Goal: Task Accomplishment & Management: Use online tool/utility

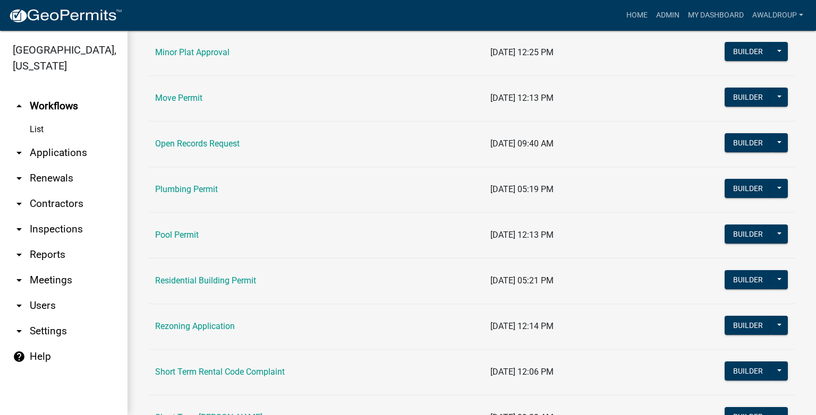
scroll to position [1274, 0]
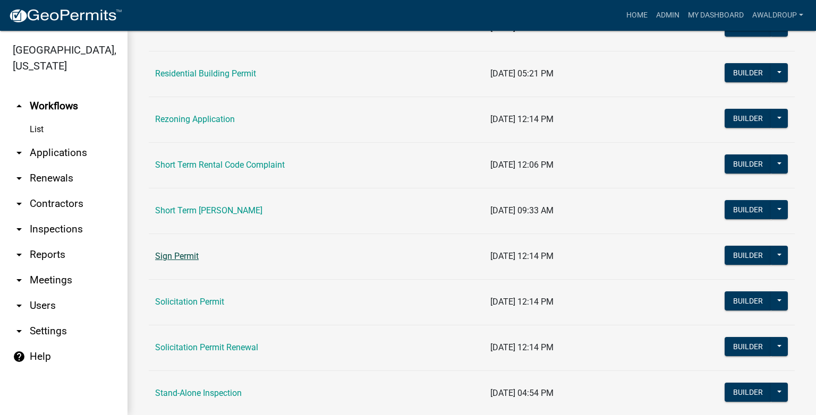
click at [186, 254] on link "Sign Permit" at bounding box center [177, 256] width 44 height 10
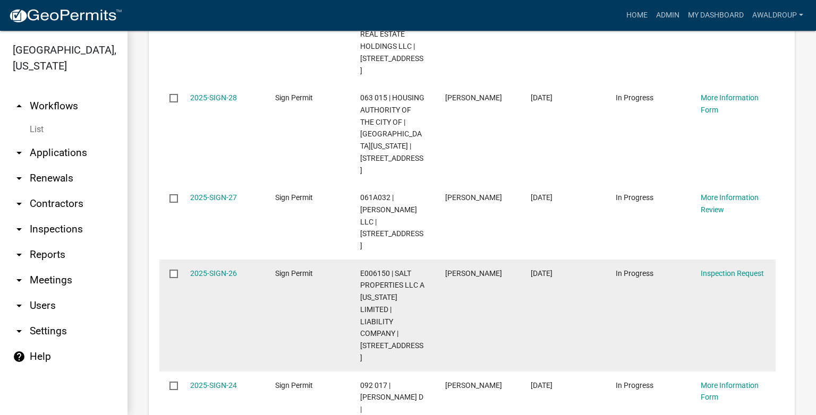
scroll to position [1238, 0]
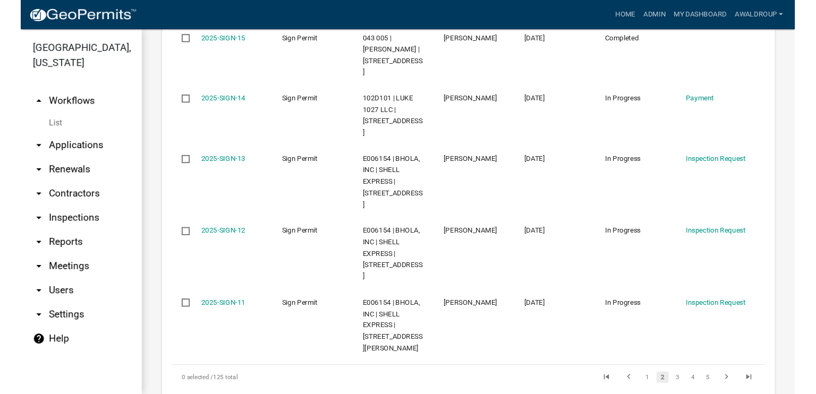
scroll to position [1189, 0]
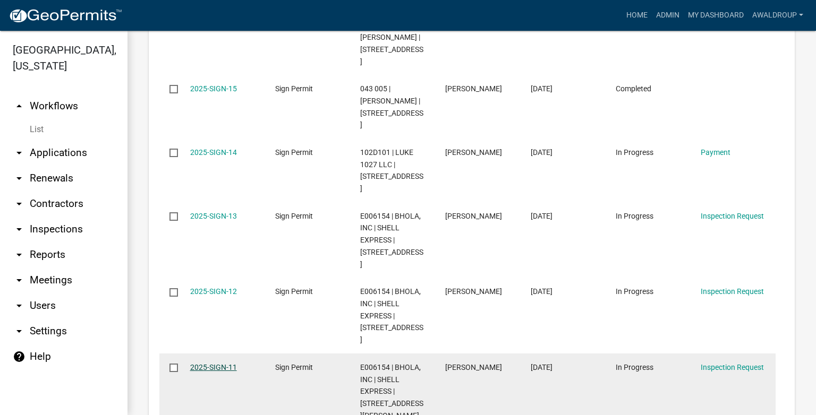
click at [198, 363] on link "2025-SIGN-11" at bounding box center [213, 367] width 47 height 8
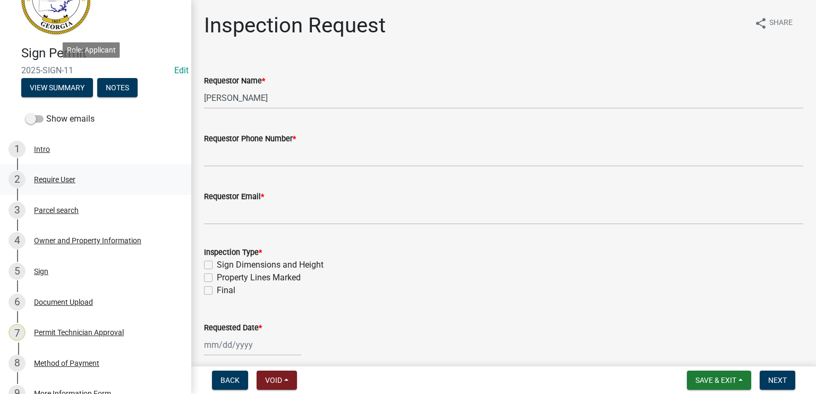
scroll to position [159, 0]
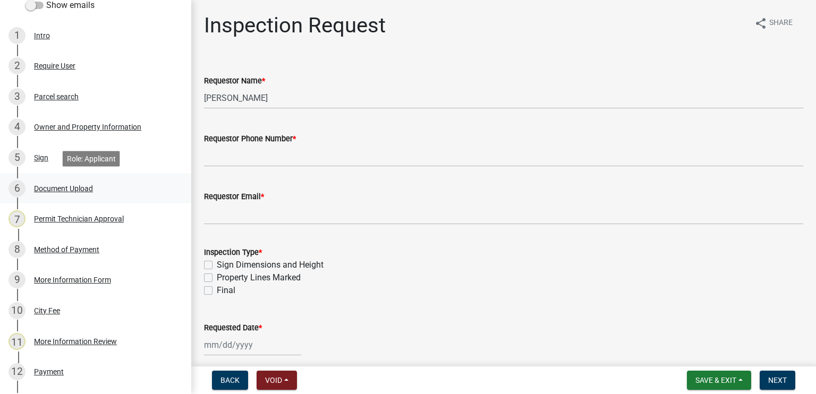
click at [78, 185] on div "Document Upload" at bounding box center [63, 188] width 59 height 7
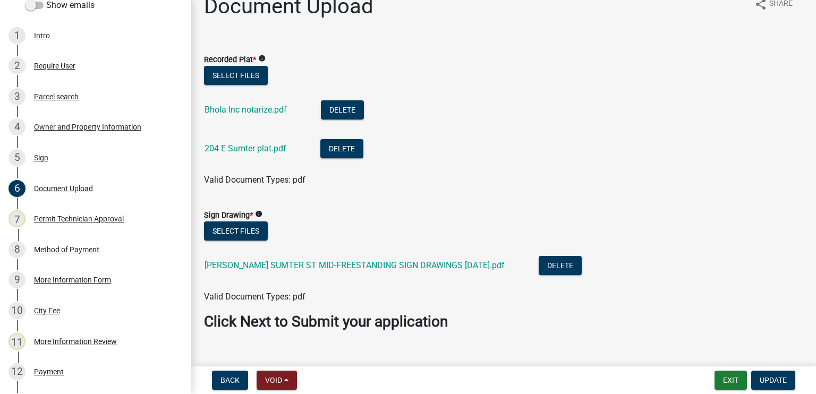
scroll to position [37, 0]
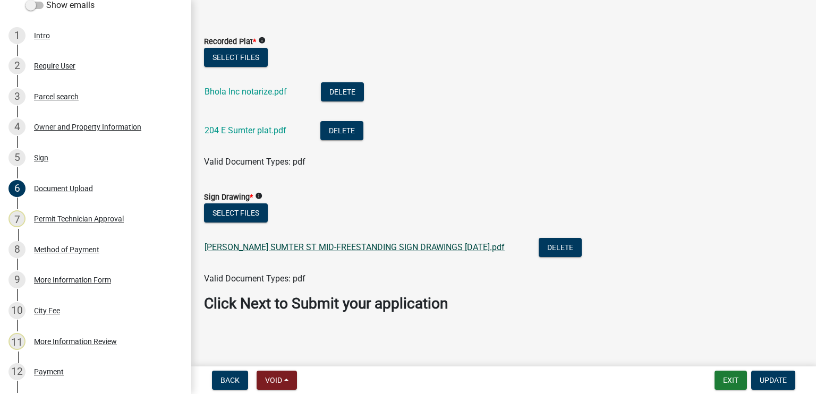
click at [376, 250] on link "CHEVRON EATONTON SUMTER ST MID-FREESTANDING SIGN DRAWINGS 4-9-25.pdf" at bounding box center [354, 247] width 300 height 10
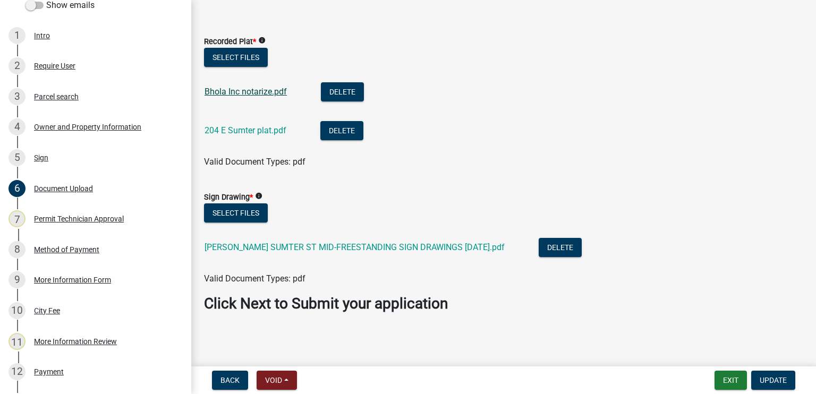
click at [243, 93] on link "Bhola Inc notarize.pdf" at bounding box center [245, 92] width 82 height 10
click at [238, 129] on link "204 E Sumter plat.pdf" at bounding box center [245, 130] width 82 height 10
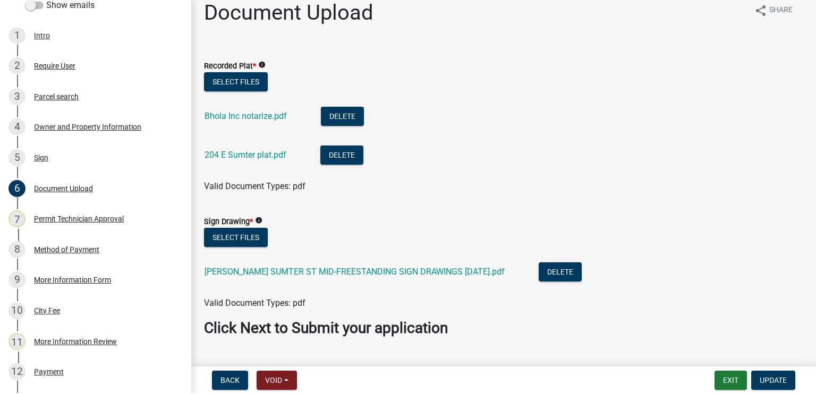
scroll to position [0, 0]
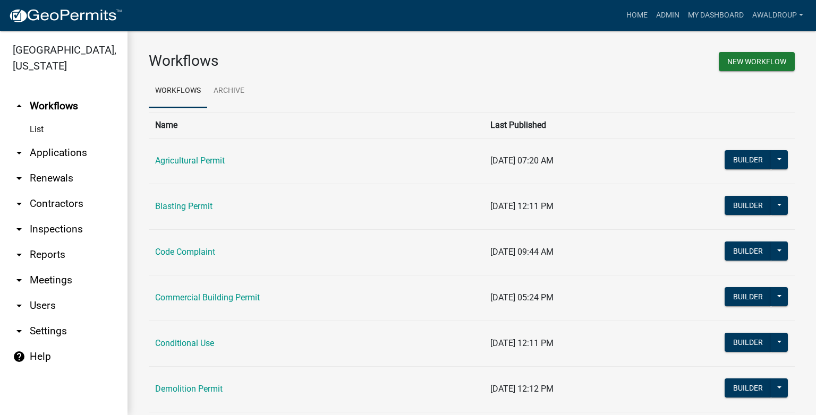
click at [50, 156] on link "arrow_drop_down Applications" at bounding box center [63, 152] width 127 height 25
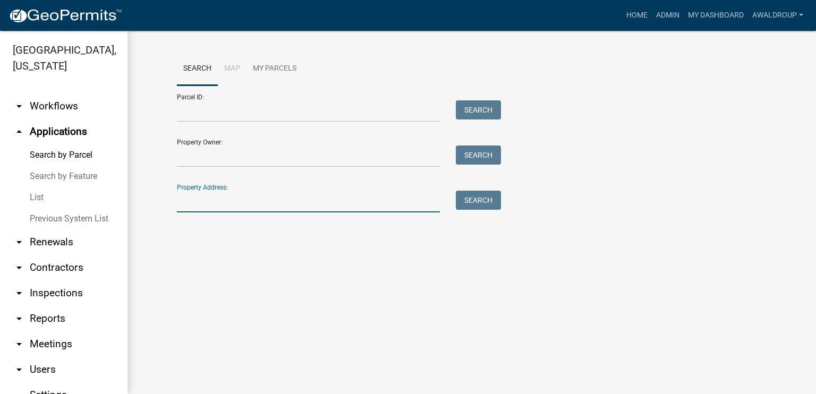
click at [200, 201] on input "Property Address:" at bounding box center [308, 202] width 263 height 22
type input "[STREET_ADDRESS]"
click at [476, 201] on button "Search" at bounding box center [478, 200] width 45 height 19
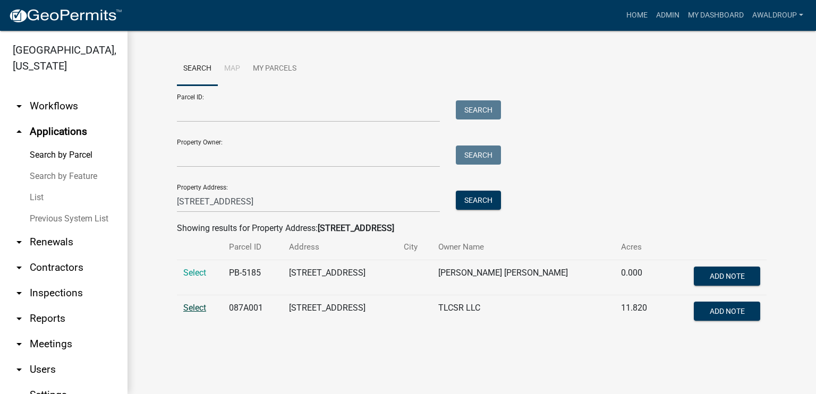
click at [200, 308] on span "Select" at bounding box center [194, 308] width 23 height 10
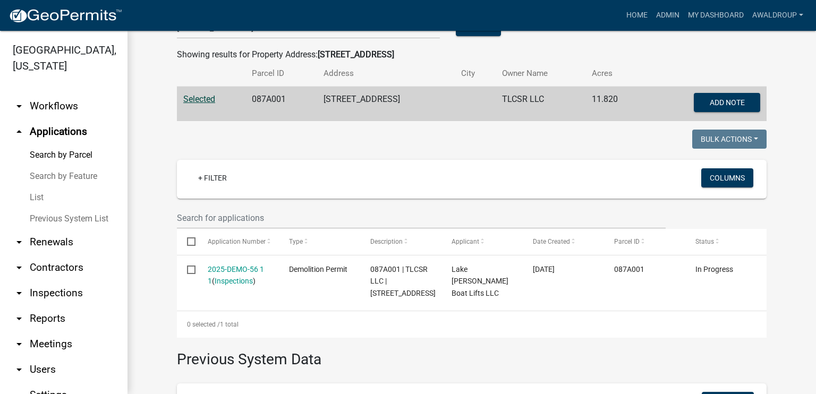
scroll to position [212, 0]
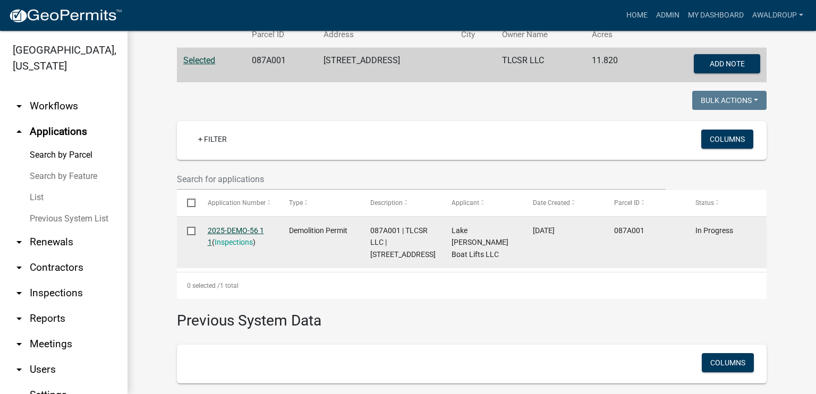
click at [244, 228] on link "2025-DEMO-56 1 1" at bounding box center [236, 236] width 56 height 21
